Goal: Find specific page/section: Find specific page/section

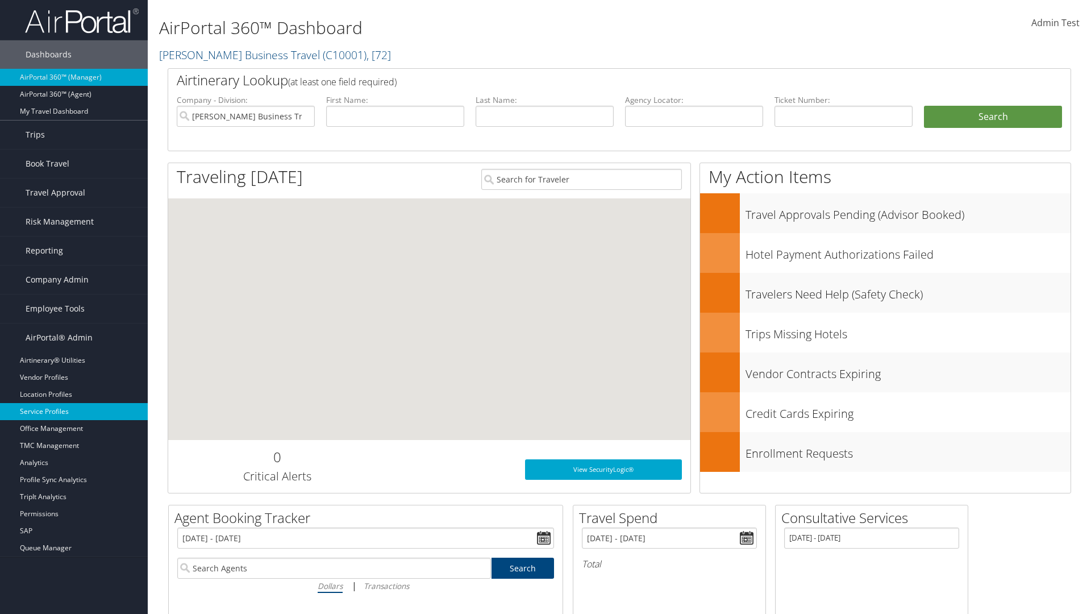
click at [74, 411] on link "Service Profiles" at bounding box center [74, 411] width 148 height 17
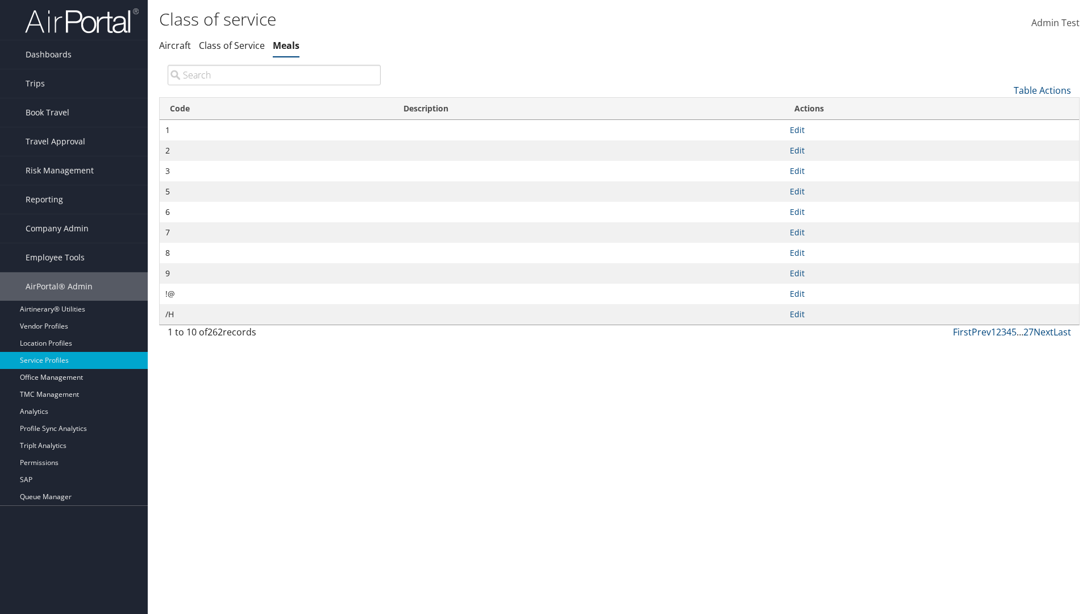
click at [276, 109] on th "Code" at bounding box center [277, 109] width 234 height 22
click at [1042, 90] on link "Table Actions" at bounding box center [1042, 90] width 57 height 13
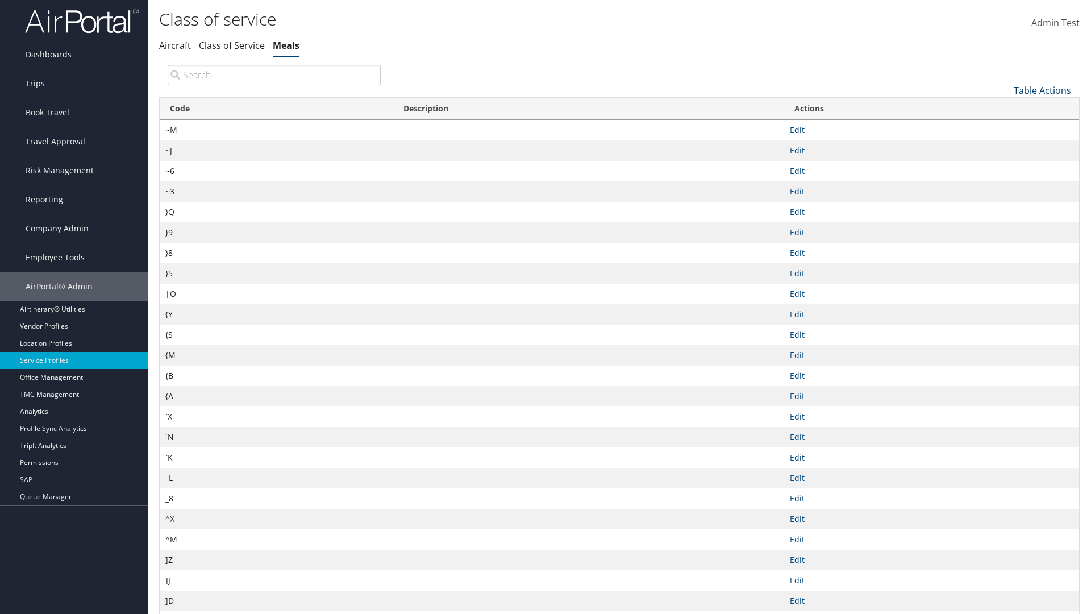
click at [1042, 90] on link "Table Actions" at bounding box center [1042, 90] width 57 height 13
